Goal: Find specific page/section: Find specific page/section

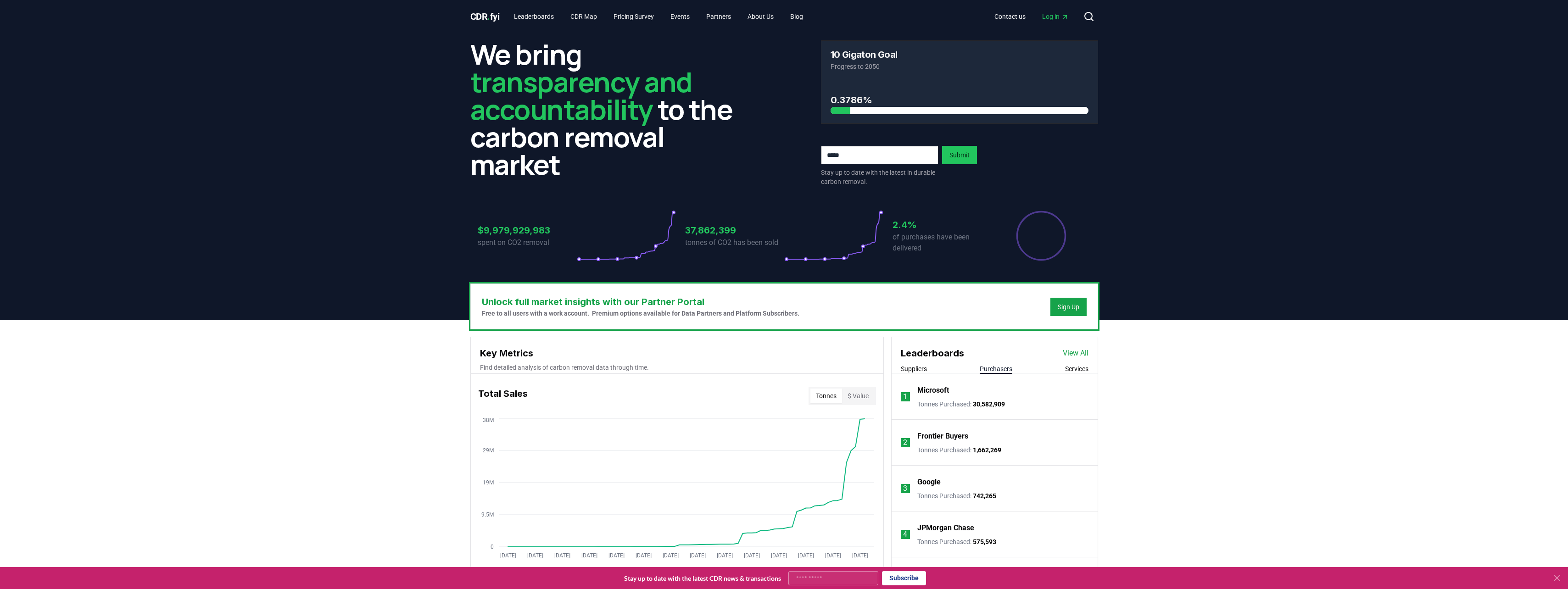
click at [992, 367] on button "Purchasers" at bounding box center [996, 368] width 32 height 9
click at [1082, 355] on link "View All" at bounding box center [1076, 353] width 25 height 11
